Goal: Check status

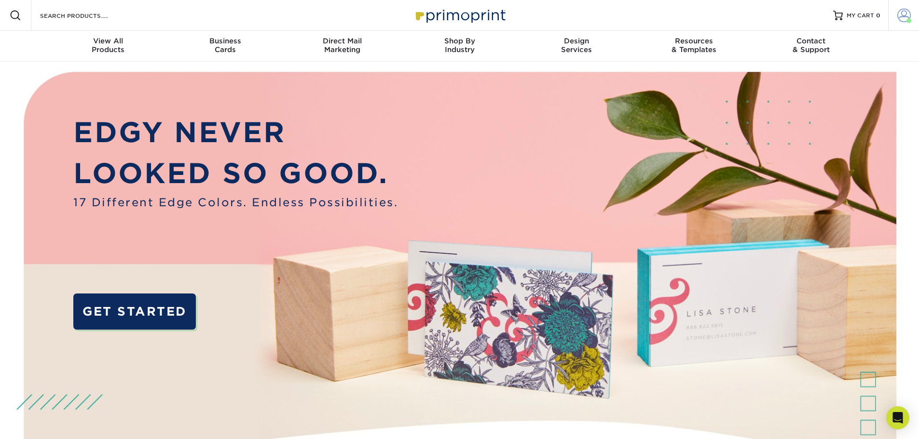
click at [902, 11] on span at bounding box center [904, 16] width 14 height 14
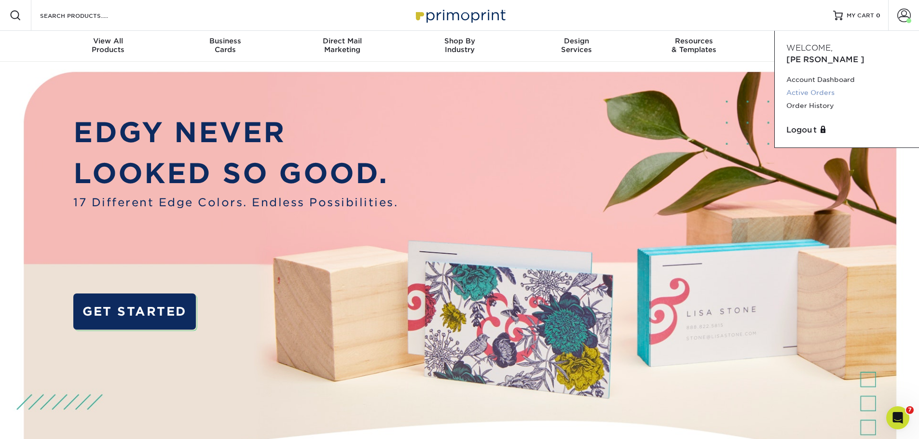
click at [821, 86] on link "Active Orders" at bounding box center [846, 92] width 121 height 13
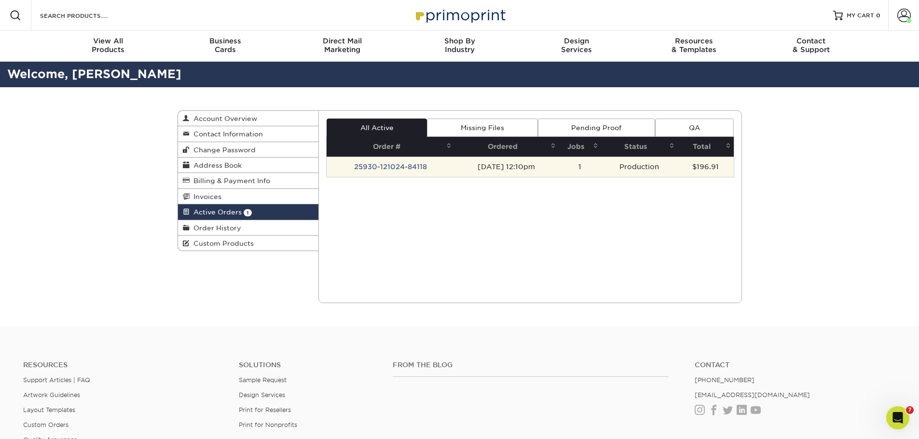
click at [392, 167] on td "25930-121024-84118" at bounding box center [390, 167] width 128 height 20
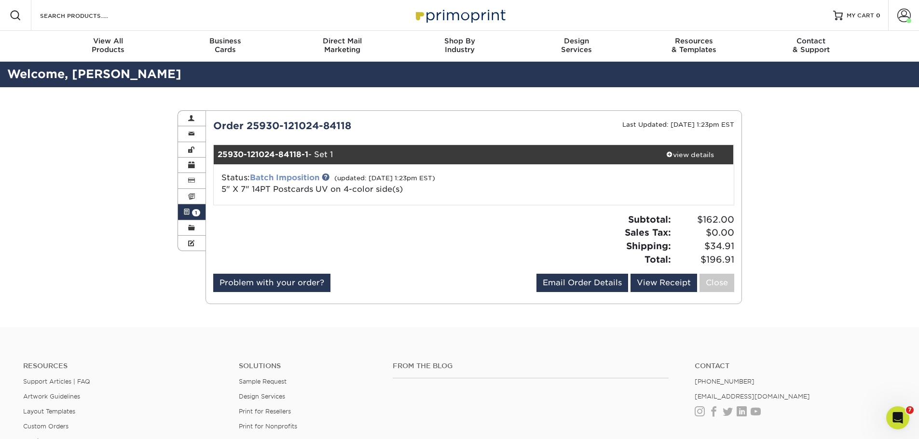
click at [303, 177] on link "Batch Imposition" at bounding box center [284, 177] width 69 height 9
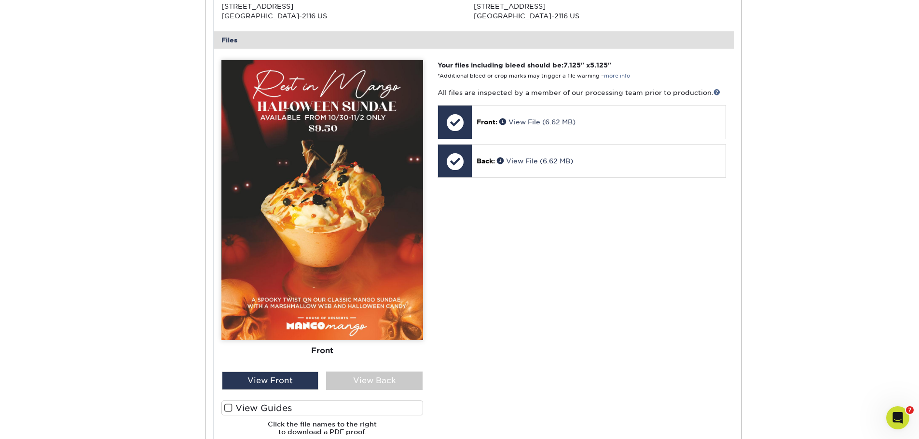
scroll to position [434, 0]
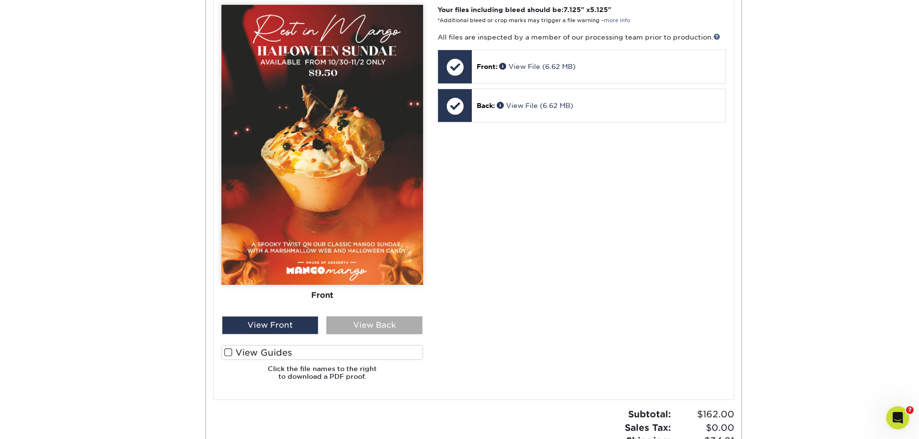
click at [371, 323] on div "View Back" at bounding box center [374, 325] width 96 height 18
click at [226, 352] on span at bounding box center [228, 352] width 8 height 9
click at [0, 0] on input "View Guides" at bounding box center [0, 0] width 0 height 0
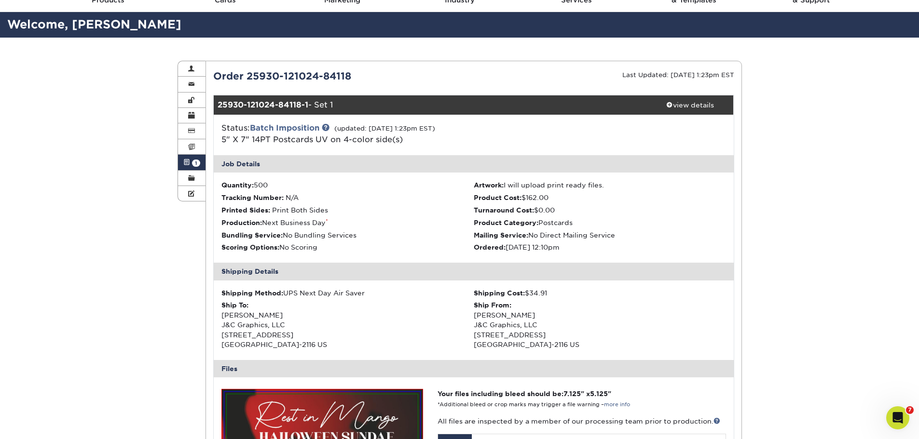
scroll to position [48, 0]
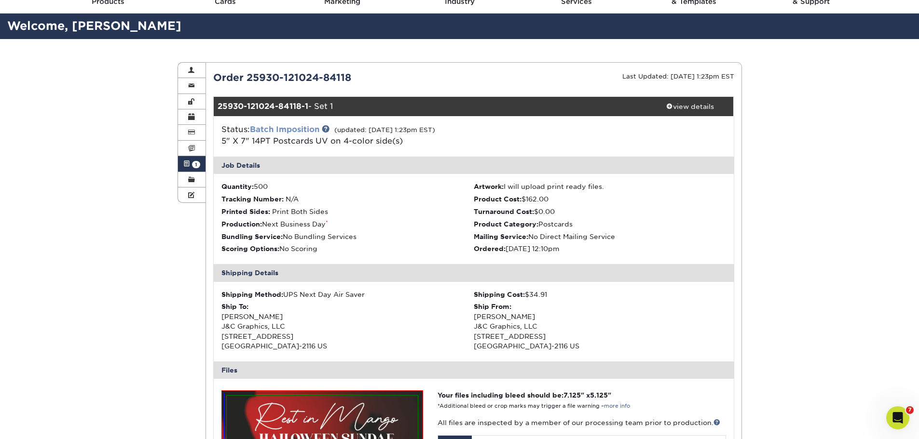
click at [287, 130] on link "Batch Imposition" at bounding box center [284, 129] width 69 height 9
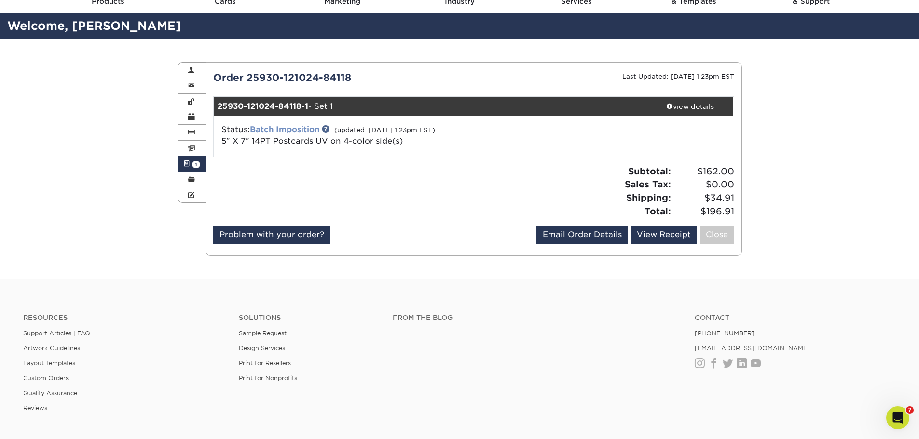
click at [291, 130] on link "Batch Imposition" at bounding box center [284, 129] width 69 height 9
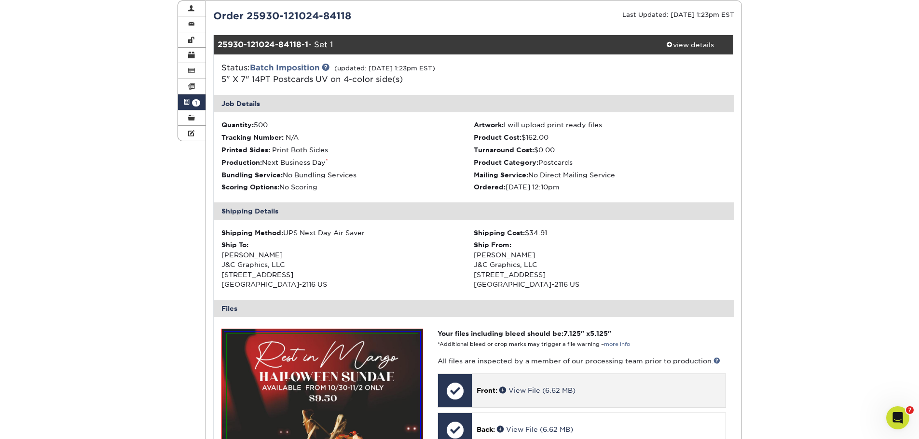
scroll to position [0, 0]
